Goal: Task Accomplishment & Management: Manage account settings

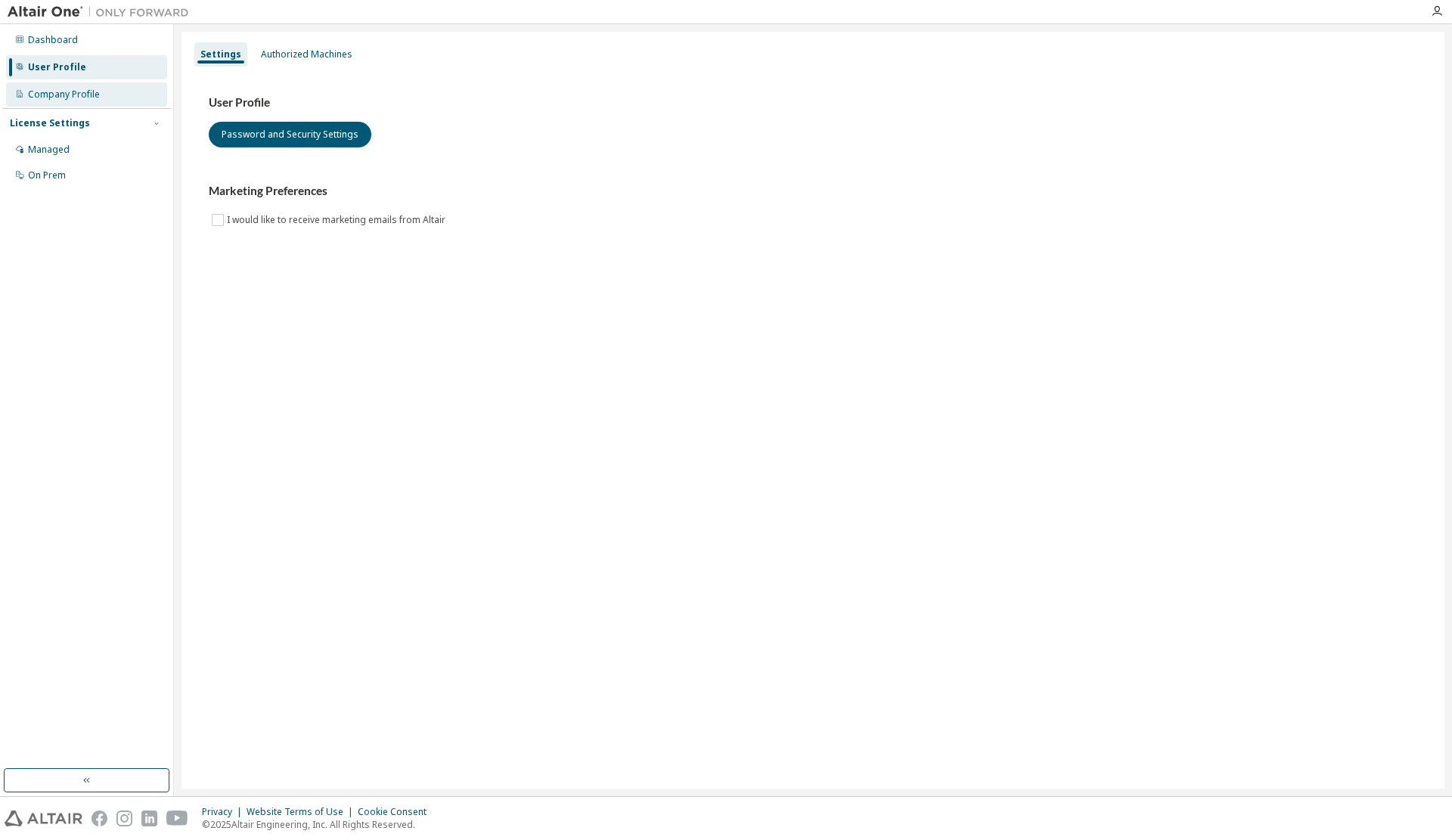
click at [56, 87] on div "Company Profile" at bounding box center [87, 94] width 161 height 24
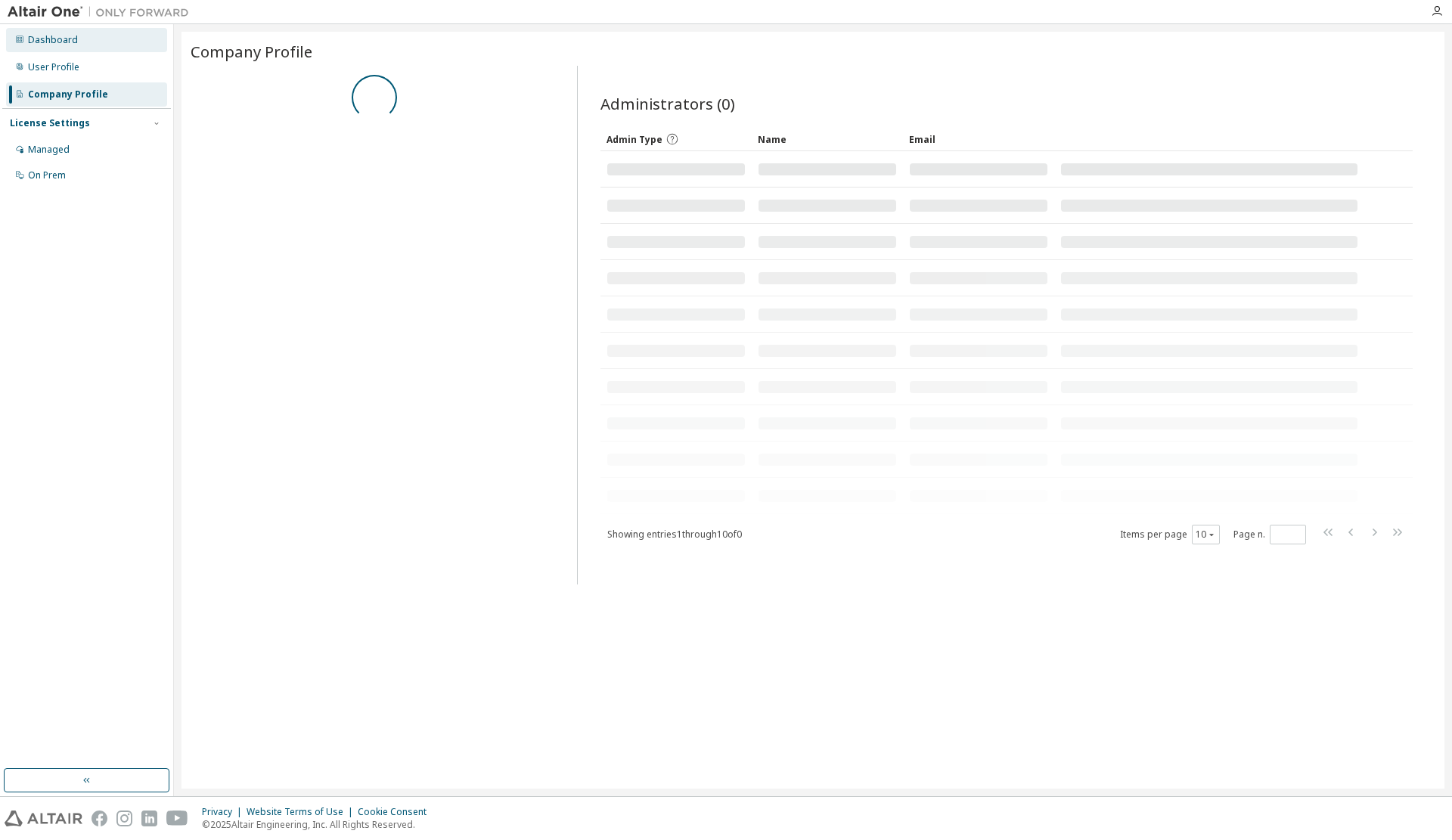
click at [45, 44] on div "Dashboard" at bounding box center [52, 40] width 50 height 12
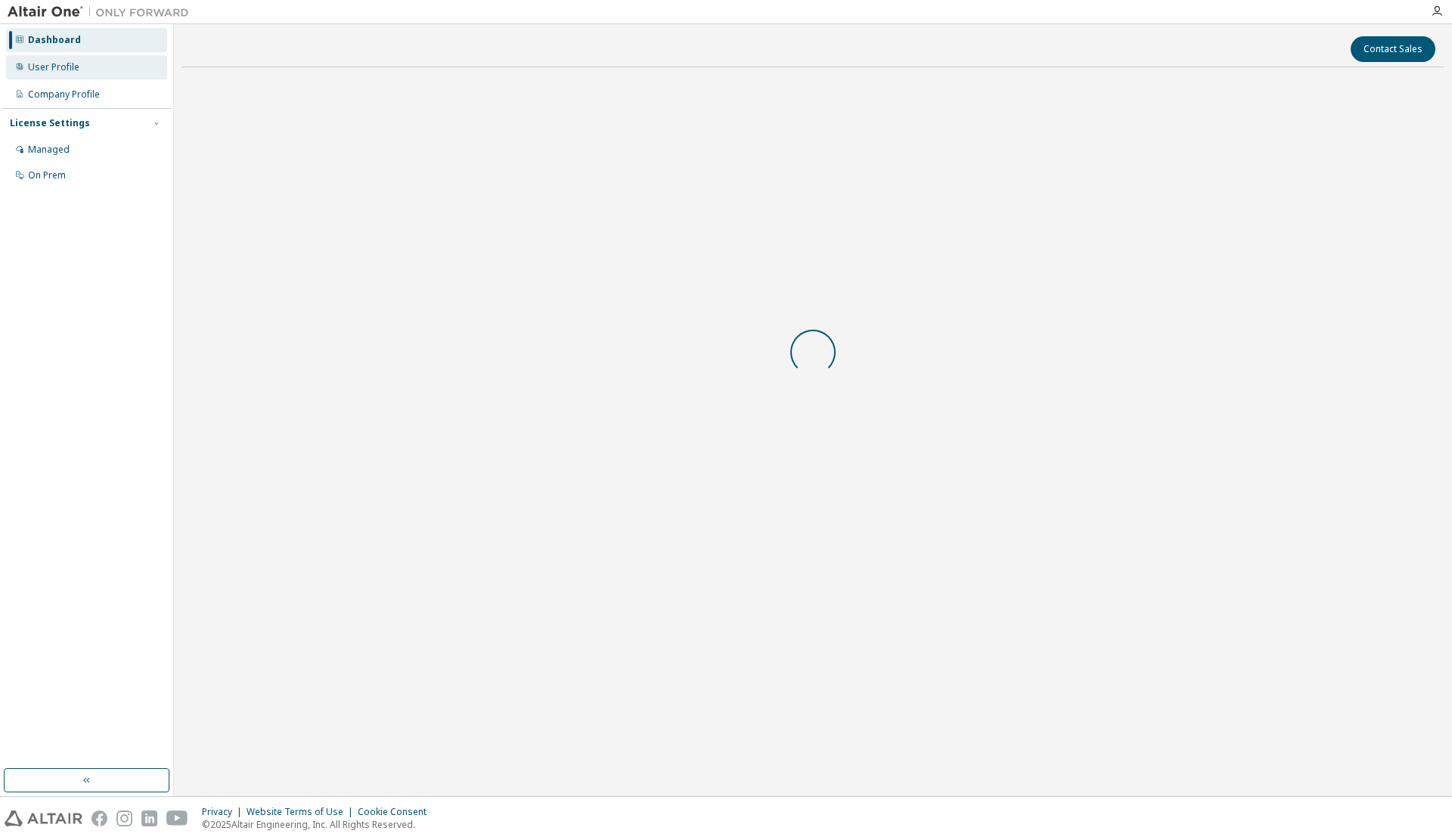
click at [59, 59] on div "User Profile" at bounding box center [87, 67] width 161 height 24
